Goal: Information Seeking & Learning: Find specific fact

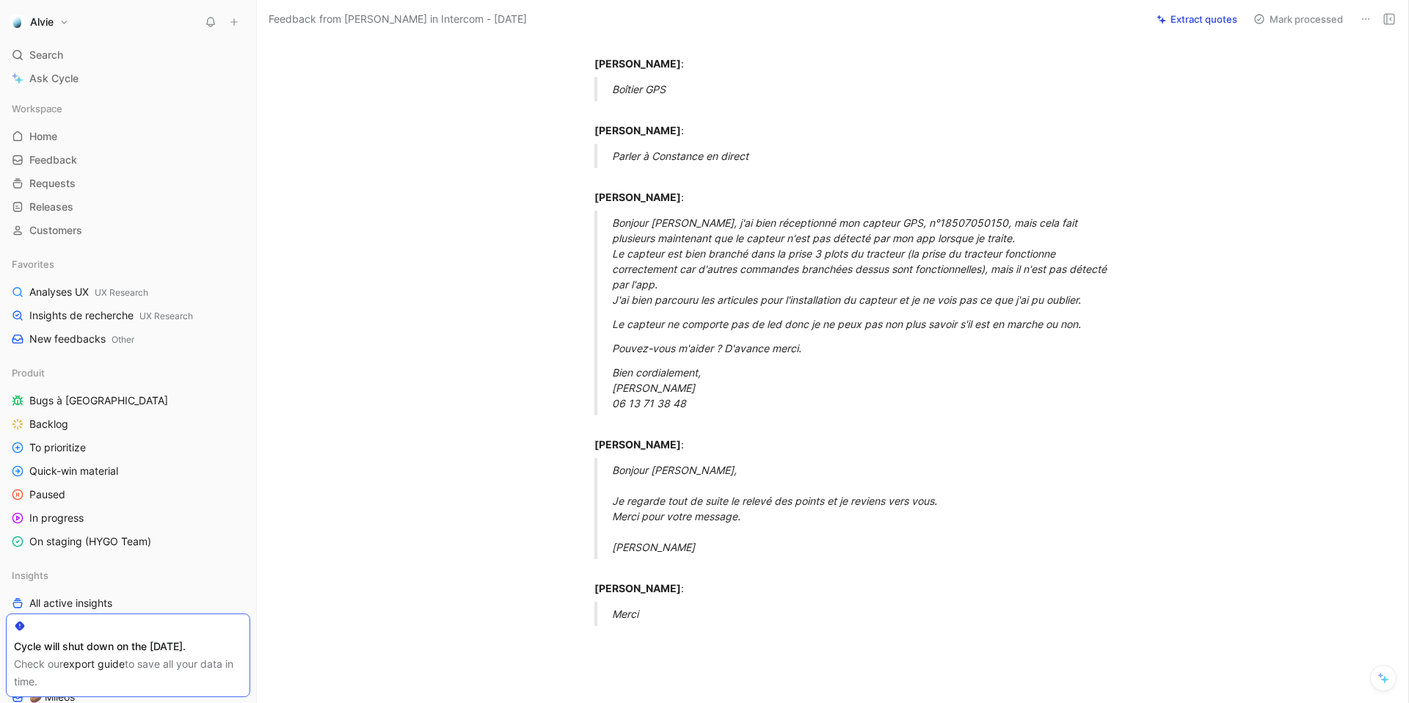
scroll to position [362, 0]
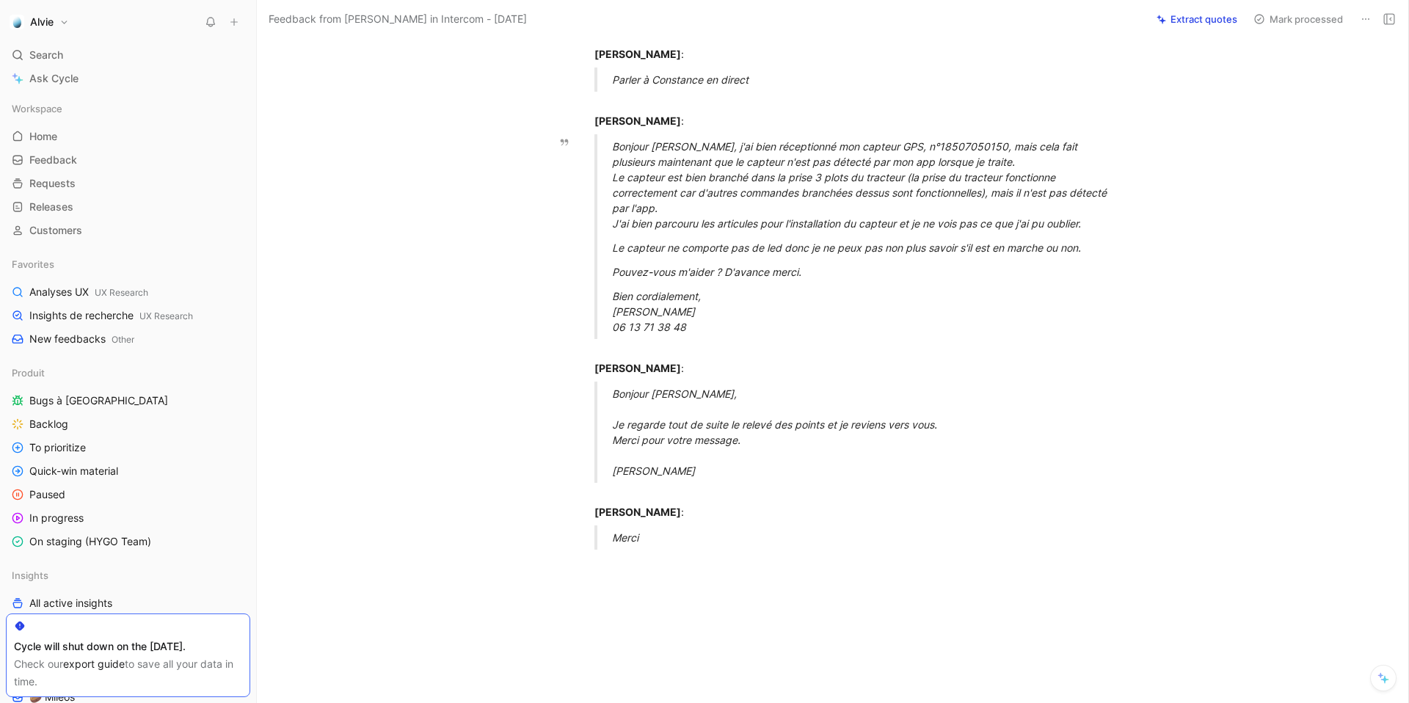
click at [939, 146] on div "Bonjour [PERSON_NAME], j'ai bien réceptionné mon capteur GPS, n°18507050150, ma…" at bounding box center [866, 185] width 508 height 92
copy div "18507050150"
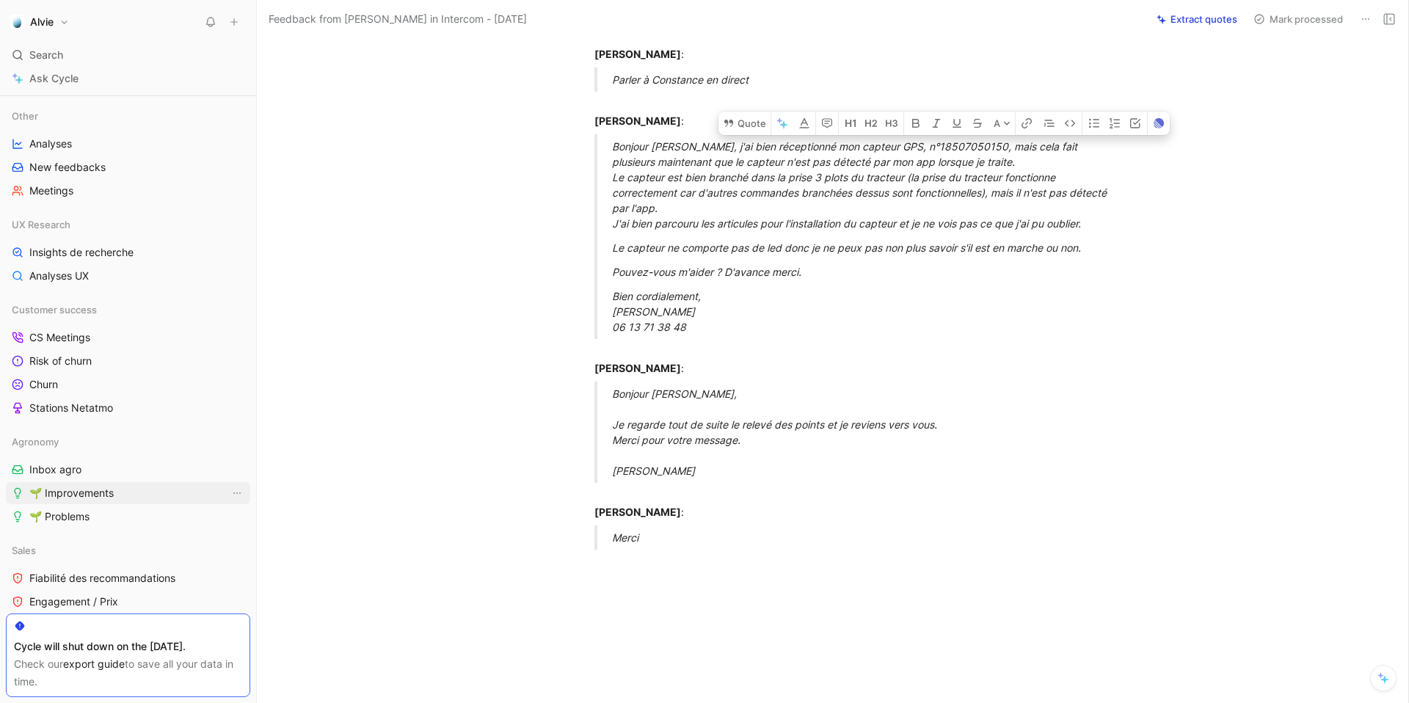
scroll to position [574, 0]
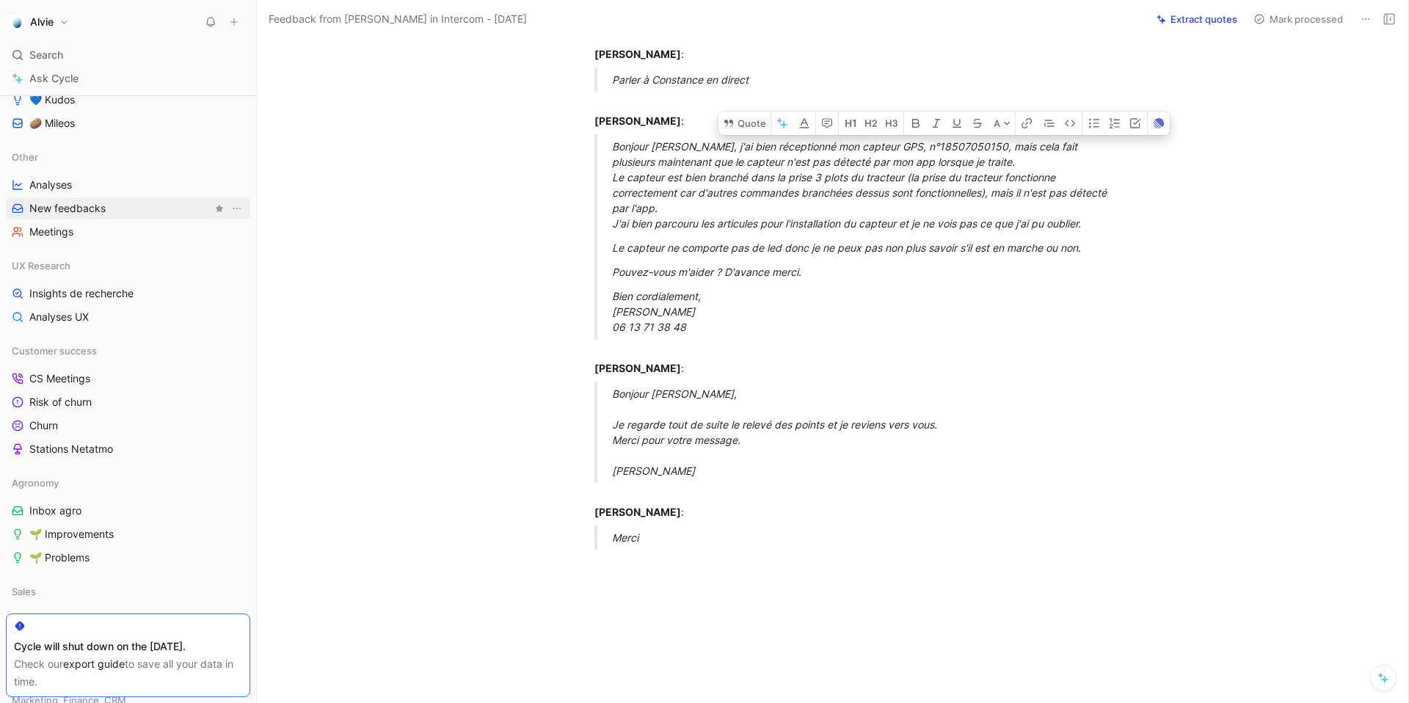
click at [78, 208] on span "New feedbacks" at bounding box center [67, 208] width 76 height 15
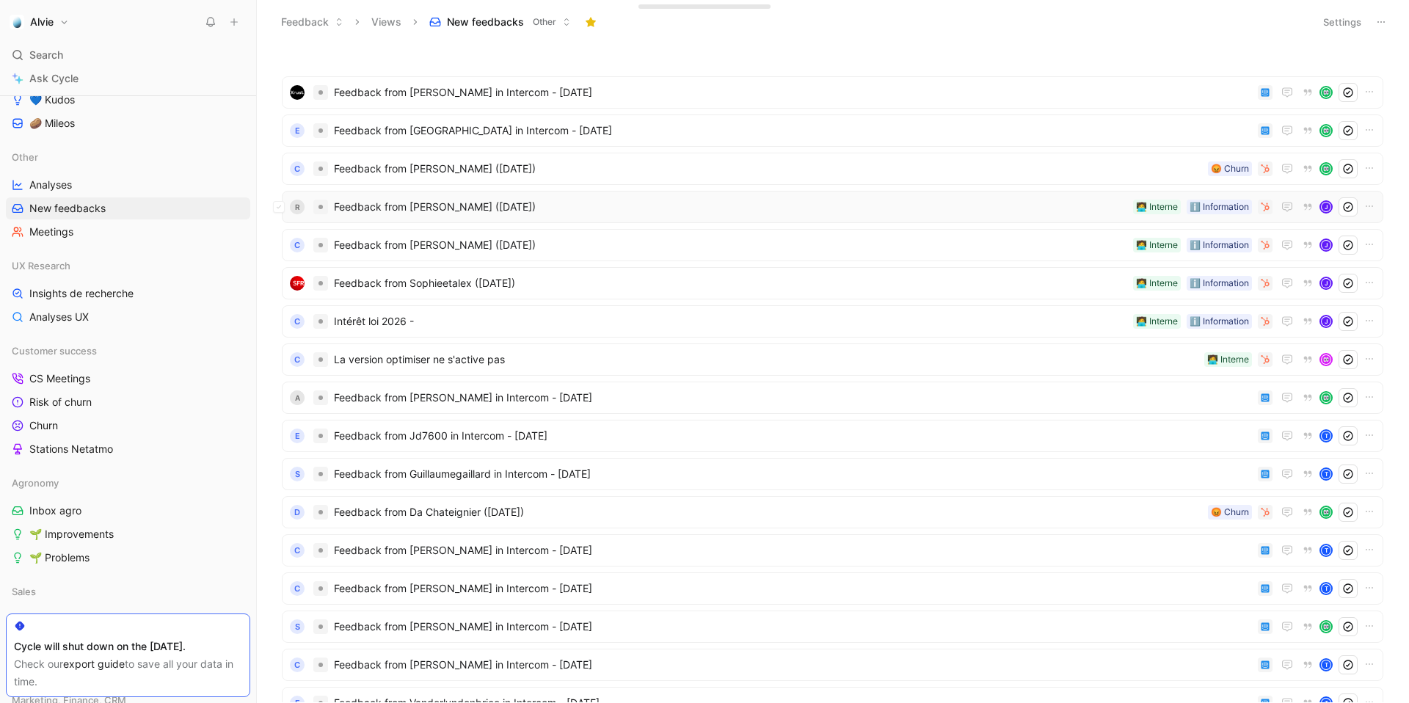
click at [598, 200] on span "Feedback from [PERSON_NAME] ([DATE])" at bounding box center [730, 207] width 793 height 18
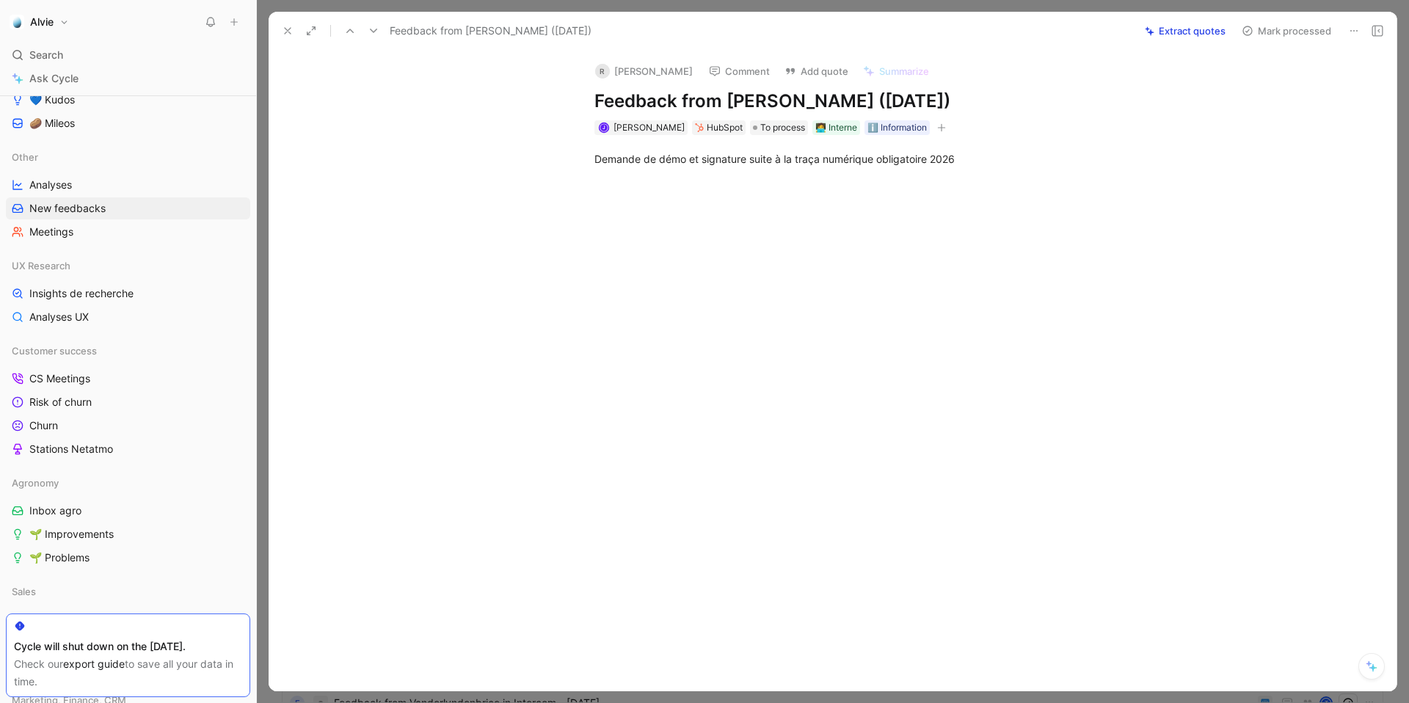
click at [369, 36] on icon at bounding box center [374, 31] width 12 height 12
click at [288, 32] on use at bounding box center [288, 31] width 6 height 6
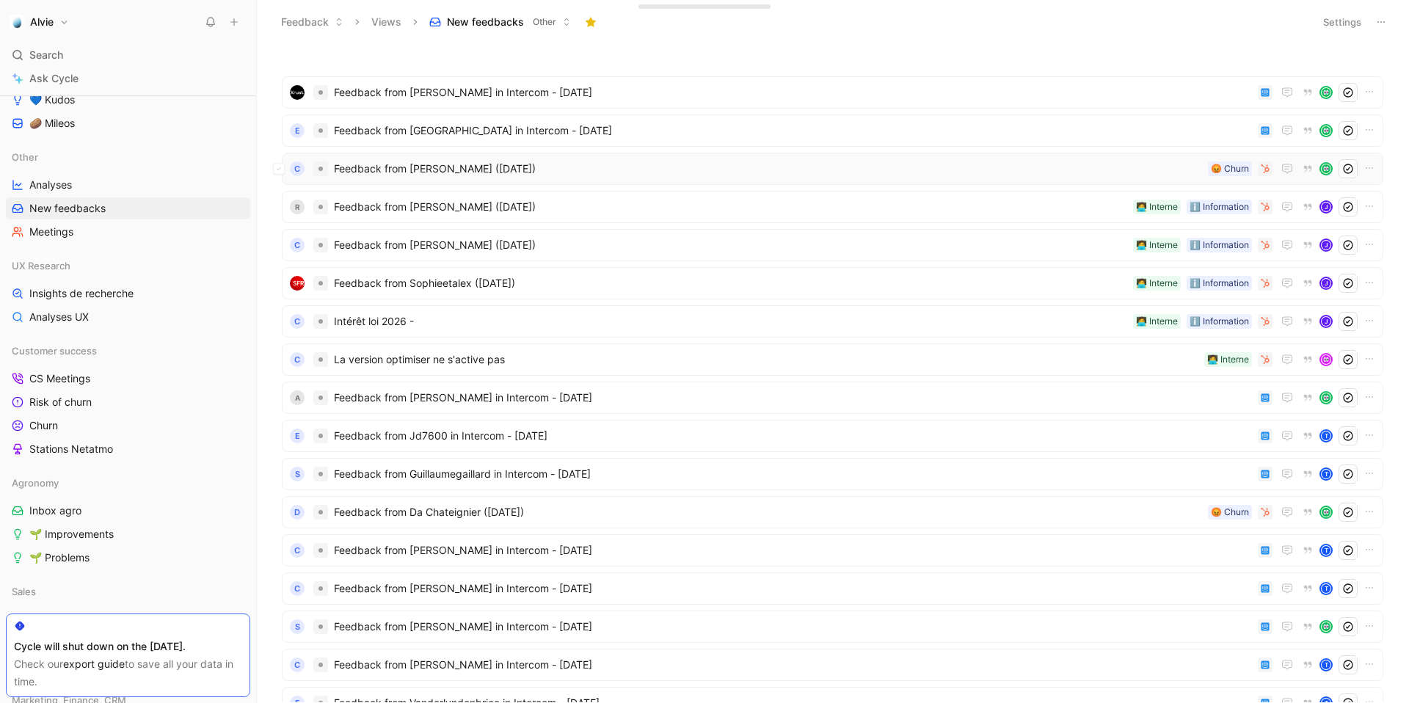
click at [454, 175] on span "Feedback from [PERSON_NAME] ([DATE])" at bounding box center [768, 169] width 868 height 18
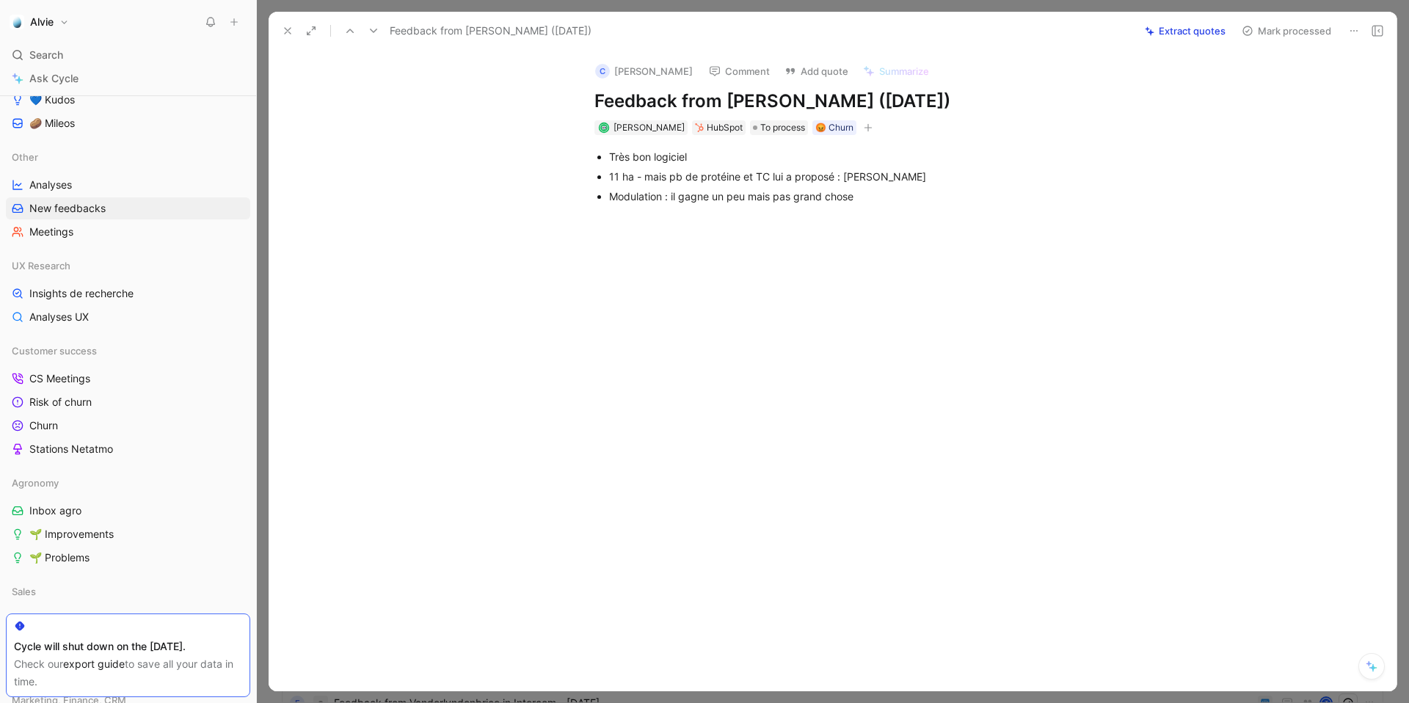
click at [289, 36] on icon at bounding box center [288, 31] width 12 height 12
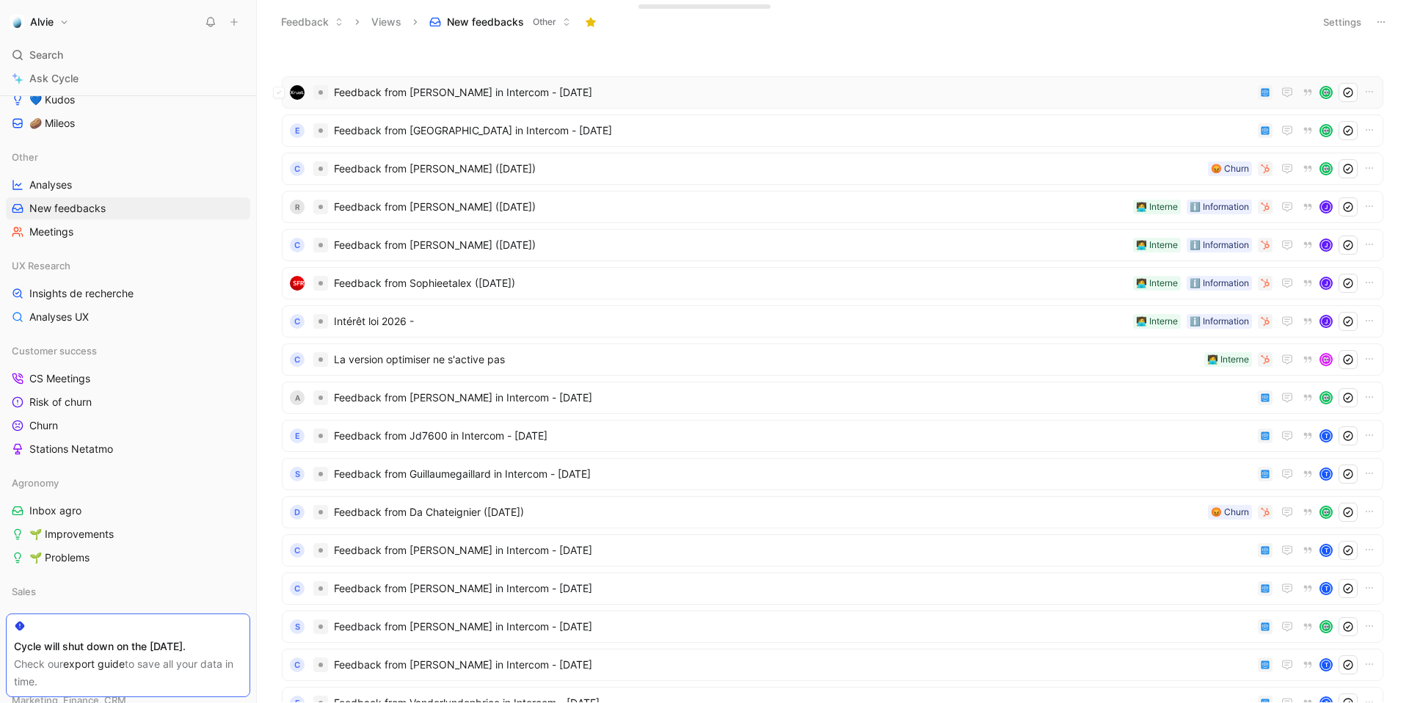
click at [471, 103] on div "Feedback from [PERSON_NAME] in Intercom - [DATE]" at bounding box center [833, 92] width 1102 height 32
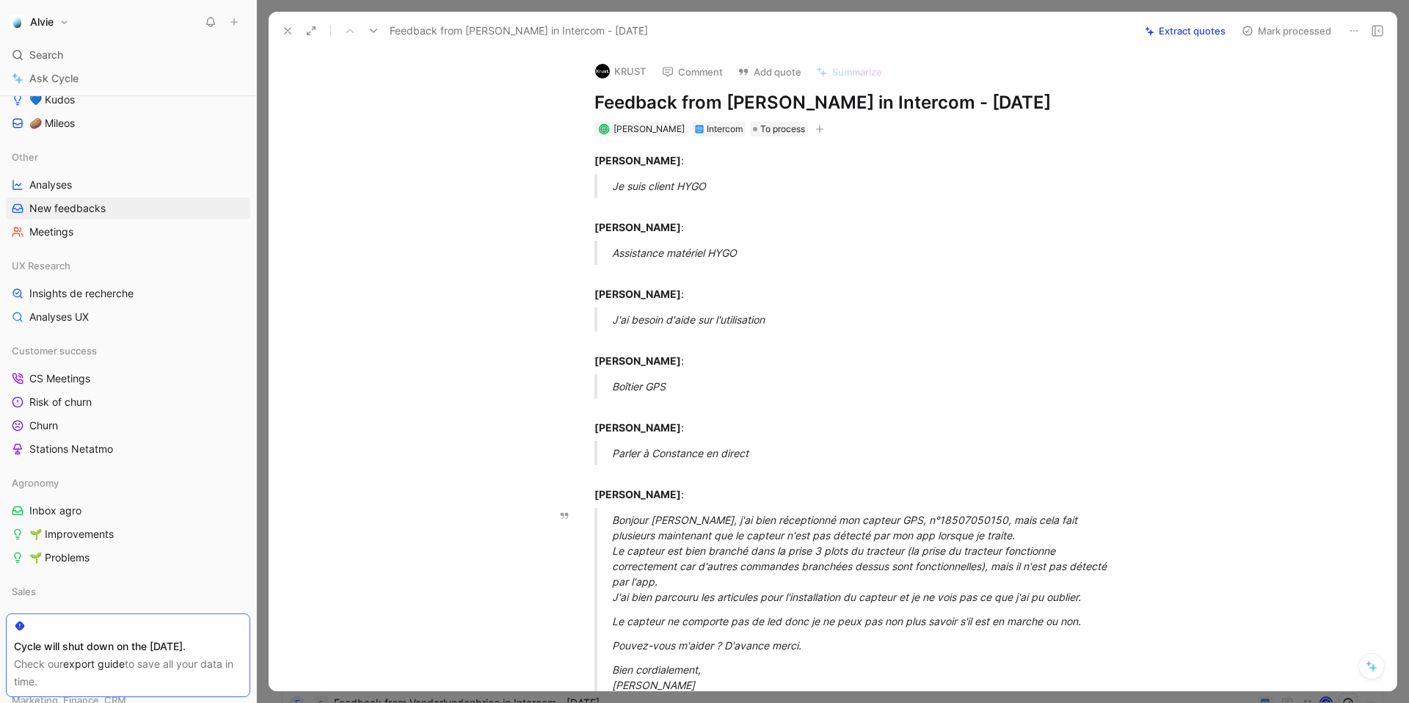
click at [934, 519] on div "Bonjour [PERSON_NAME], j'ai bien réceptionné mon capteur GPS, n°18507050150, ma…" at bounding box center [866, 558] width 508 height 92
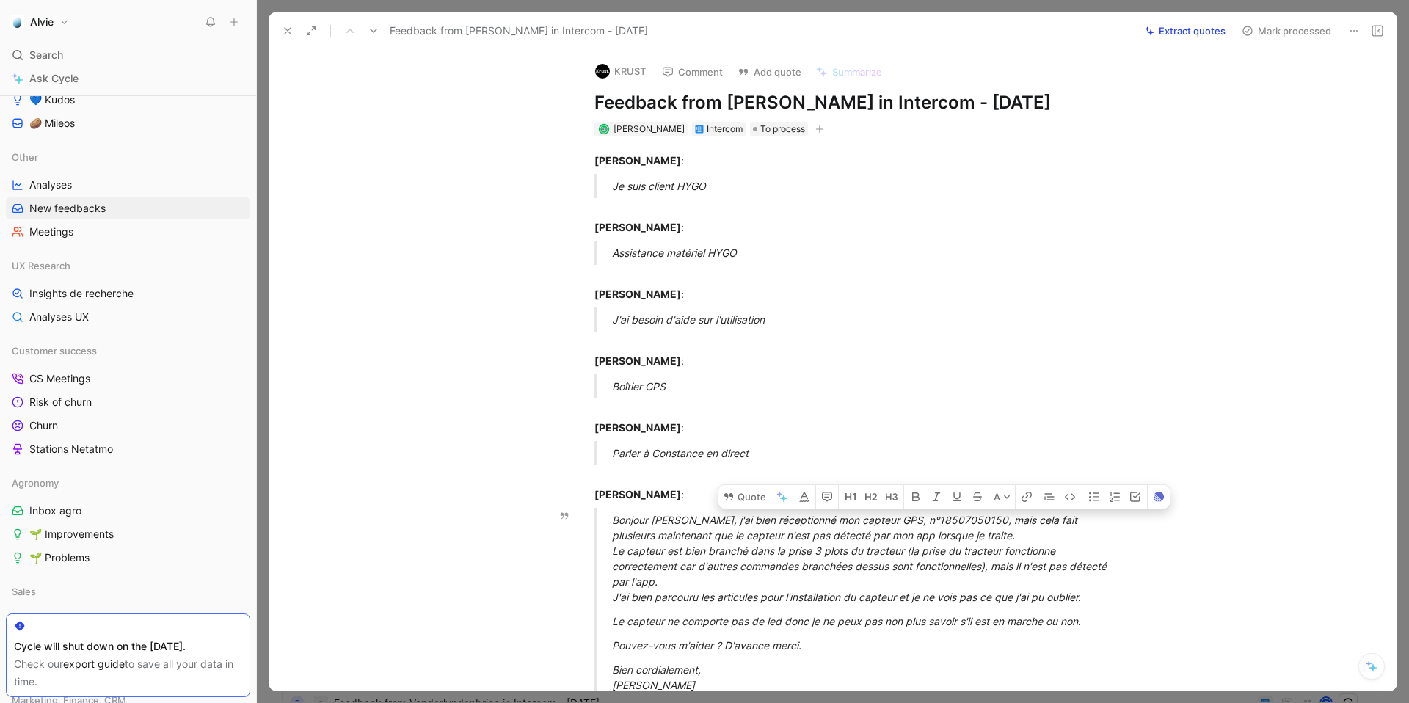
copy div "18507050150"
click at [958, 517] on div "Bonjour [PERSON_NAME], j'ai bien réceptionné mon capteur GPS, n°18507050150, ma…" at bounding box center [866, 558] width 508 height 92
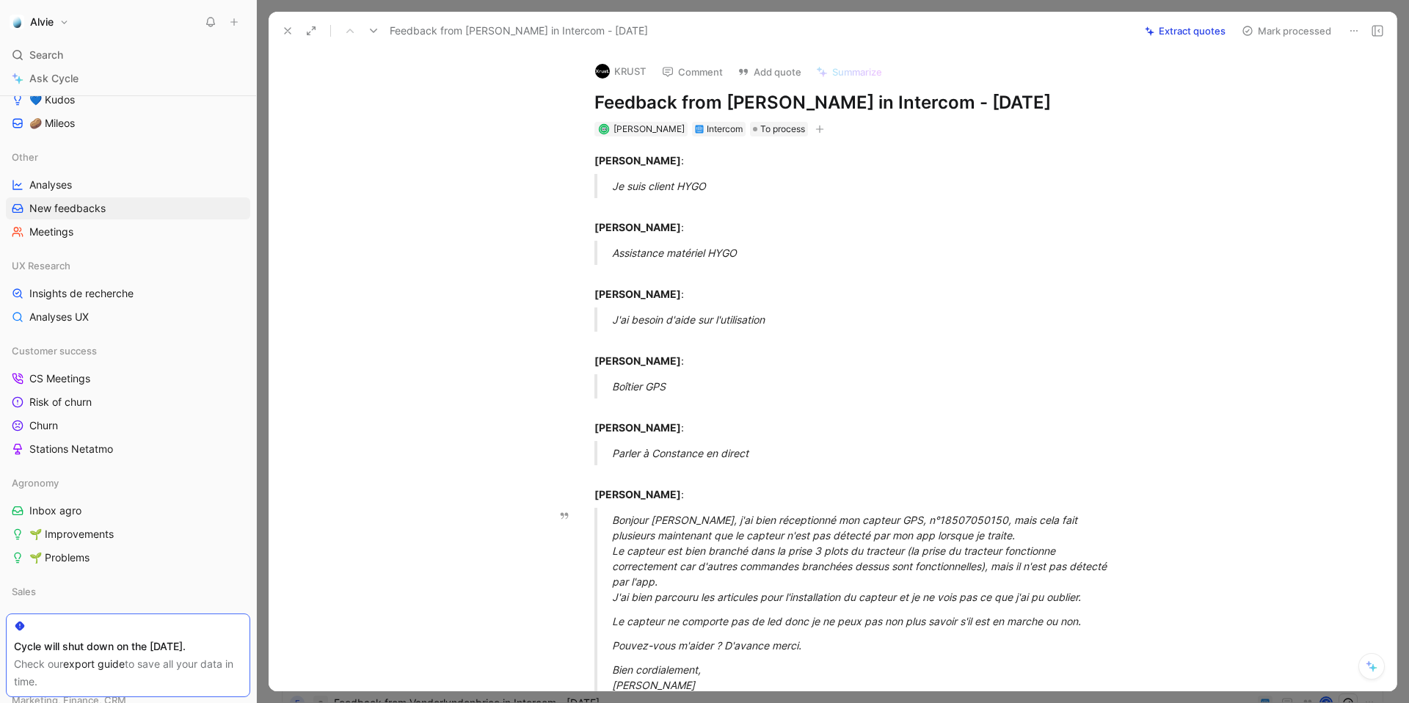
click at [958, 517] on div "Bonjour [PERSON_NAME], j'ai bien réceptionné mon capteur GPS, n°18507050150, ma…" at bounding box center [866, 558] width 508 height 92
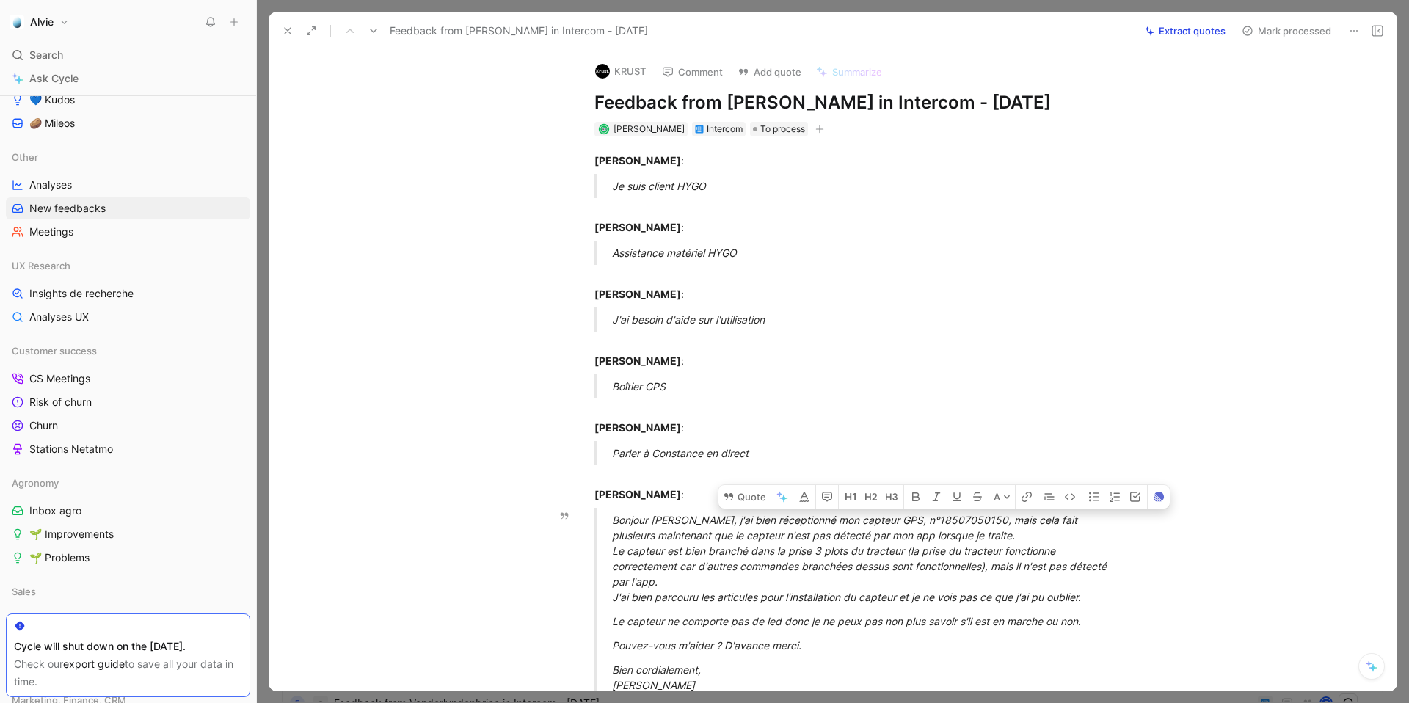
copy div "18507050150"
